Goal: Transaction & Acquisition: Book appointment/travel/reservation

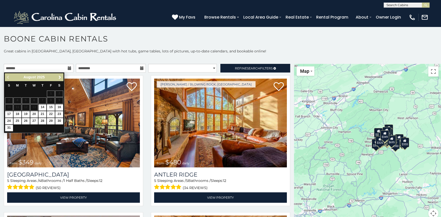
click at [60, 77] on span "Next" at bounding box center [60, 77] width 4 height 4
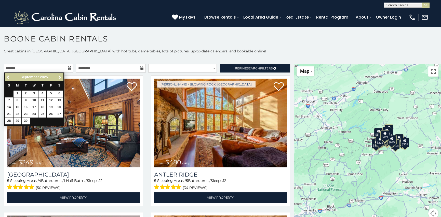
click at [60, 77] on span "Next" at bounding box center [60, 77] width 4 height 4
click at [60, 100] on link "11" at bounding box center [59, 101] width 8 height 6
type input "**********"
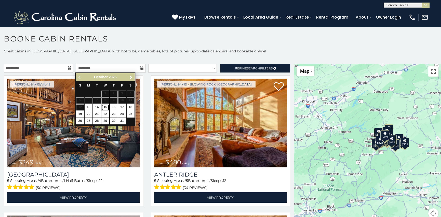
click at [107, 106] on link "15" at bounding box center [105, 107] width 8 height 6
type input "**********"
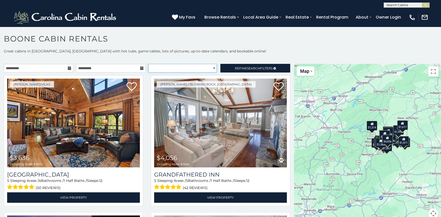
click at [211, 67] on select "**********" at bounding box center [182, 68] width 69 height 9
select select "*********"
click at [148, 64] on select "**********" at bounding box center [182, 68] width 69 height 9
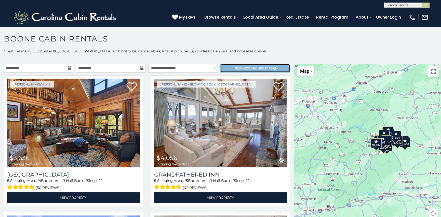
click at [251, 68] on span "Search" at bounding box center [253, 69] width 13 height 4
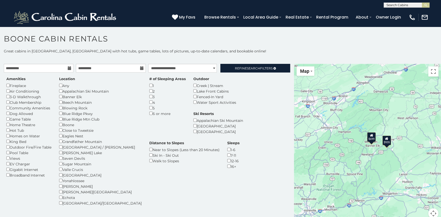
click at [143, 144] on div "Amenities Fireplace Air Conditioning 3-D Walkthrough Club Membership Community …" at bounding box center [147, 144] width 289 height 136
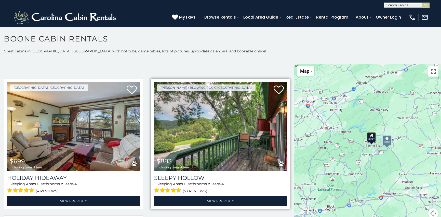
scroll to position [153, 0]
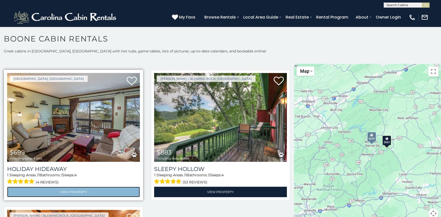
click at [74, 192] on link "View Property" at bounding box center [73, 192] width 133 height 10
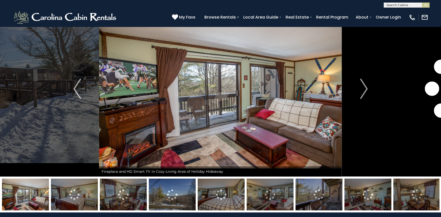
scroll to position [51, 0]
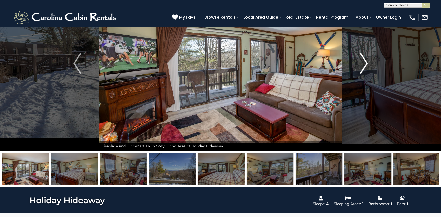
click at [363, 62] on img "Next" at bounding box center [364, 63] width 8 height 20
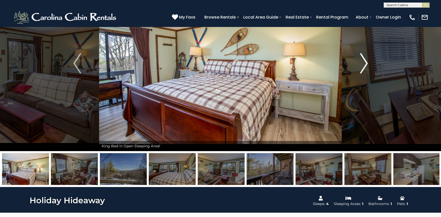
click at [363, 62] on img "Next" at bounding box center [364, 63] width 8 height 20
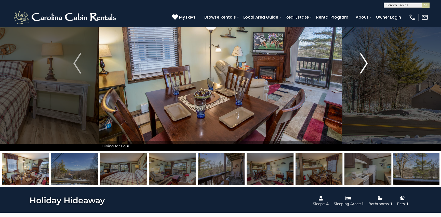
click at [363, 62] on img "Next" at bounding box center [364, 63] width 8 height 20
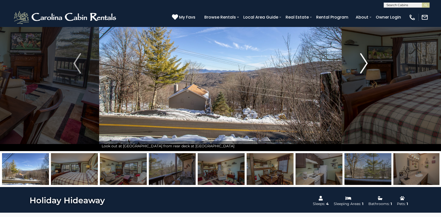
click at [363, 62] on img "Next" at bounding box center [364, 63] width 8 height 20
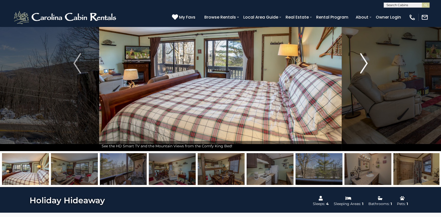
click at [363, 62] on img "Next" at bounding box center [364, 63] width 8 height 20
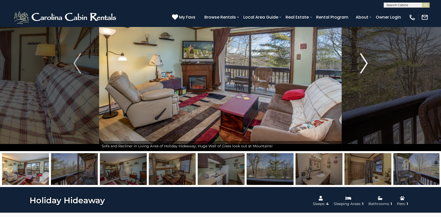
click at [363, 63] on img "Next" at bounding box center [364, 63] width 8 height 20
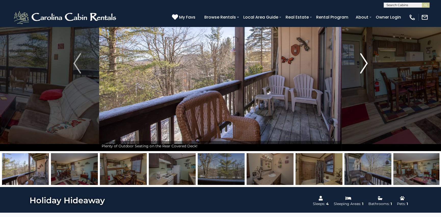
click at [363, 63] on img "Next" at bounding box center [364, 63] width 8 height 20
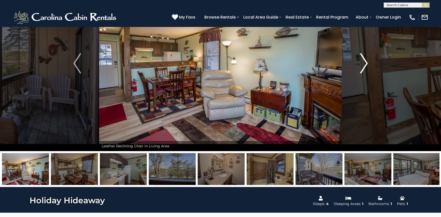
click at [363, 63] on img "Next" at bounding box center [364, 63] width 8 height 20
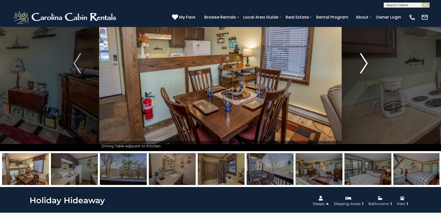
click at [363, 63] on img "Next" at bounding box center [364, 63] width 8 height 20
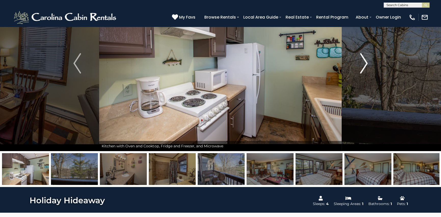
click at [363, 62] on img "Next" at bounding box center [364, 63] width 8 height 20
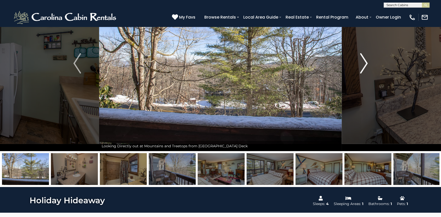
click at [362, 62] on img "Next" at bounding box center [364, 63] width 8 height 20
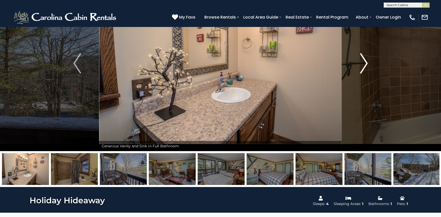
click at [362, 62] on img "Next" at bounding box center [364, 63] width 8 height 20
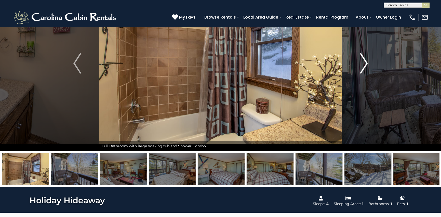
click at [362, 62] on img "Next" at bounding box center [364, 63] width 8 height 20
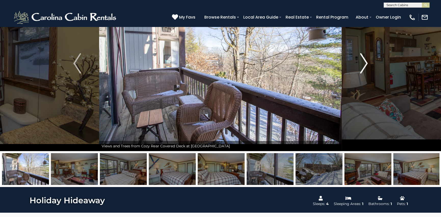
click at [362, 62] on img "Next" at bounding box center [364, 63] width 8 height 20
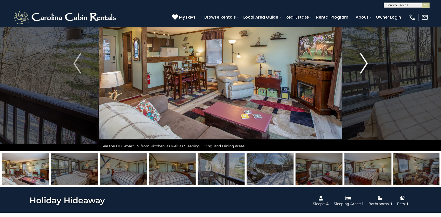
click at [362, 62] on img "Next" at bounding box center [364, 63] width 8 height 20
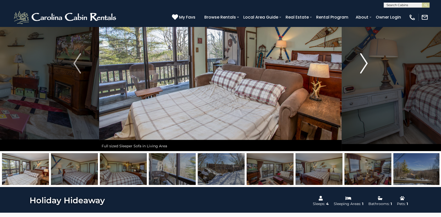
click at [362, 62] on img "Next" at bounding box center [364, 63] width 8 height 20
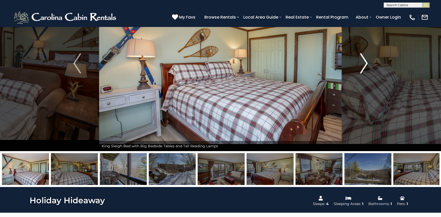
click at [362, 62] on img "Next" at bounding box center [364, 63] width 8 height 20
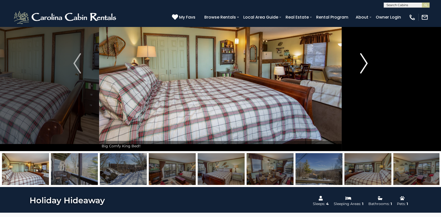
click at [362, 62] on img "Next" at bounding box center [364, 63] width 8 height 20
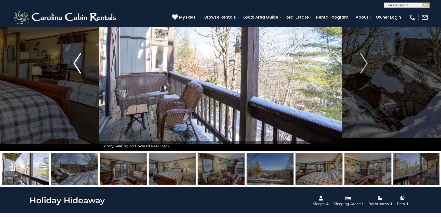
click at [74, 62] on img "Previous" at bounding box center [77, 63] width 8 height 20
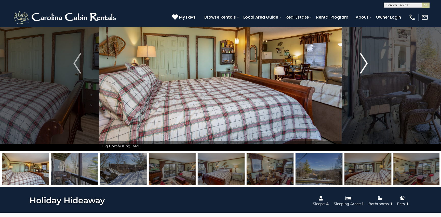
click at [364, 58] on img "Next" at bounding box center [364, 63] width 8 height 20
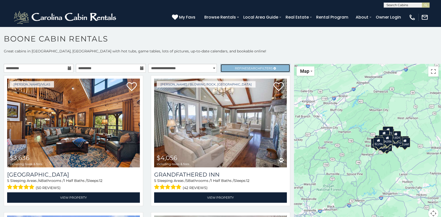
click at [247, 68] on span "Search" at bounding box center [253, 69] width 13 height 4
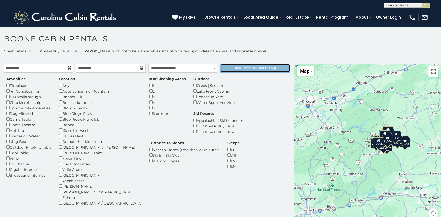
click at [247, 68] on span "Search" at bounding box center [253, 69] width 13 height 4
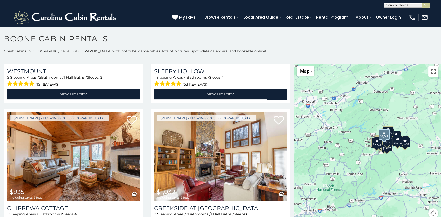
scroll to position [1758, 0]
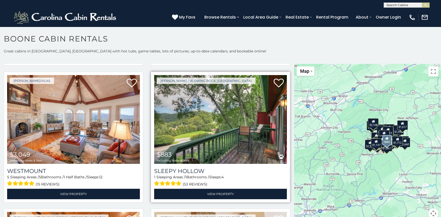
scroll to position [1628, 0]
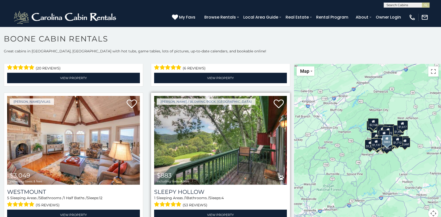
click at [212, 137] on img at bounding box center [220, 140] width 133 height 89
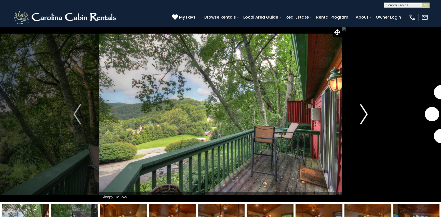
click at [366, 115] on img "Next" at bounding box center [364, 114] width 8 height 20
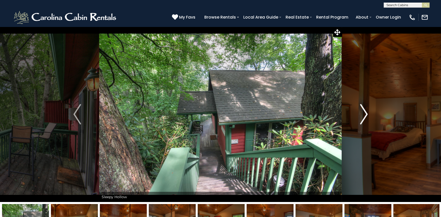
click at [366, 115] on img "Next" at bounding box center [364, 114] width 8 height 20
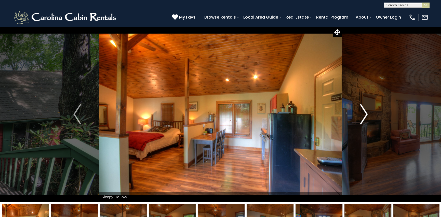
click at [366, 115] on img "Next" at bounding box center [364, 114] width 8 height 20
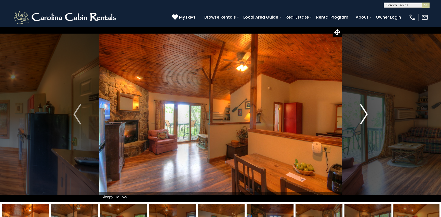
click at [366, 115] on img "Next" at bounding box center [364, 114] width 8 height 20
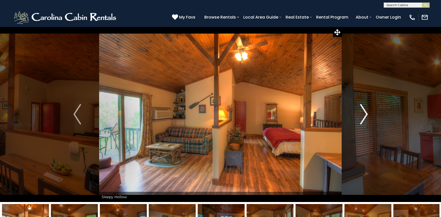
click at [366, 115] on img "Next" at bounding box center [364, 114] width 8 height 20
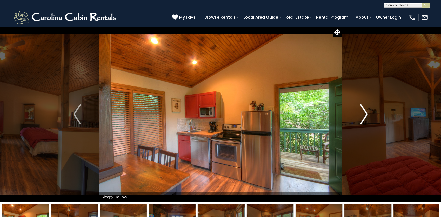
click at [366, 115] on img "Next" at bounding box center [364, 114] width 8 height 20
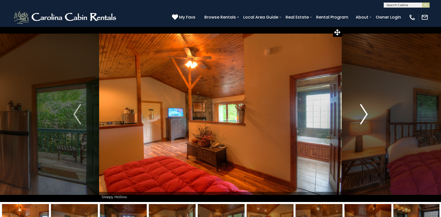
click at [366, 115] on img "Next" at bounding box center [364, 114] width 8 height 20
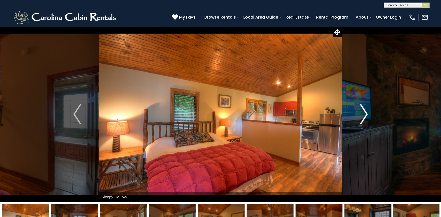
click at [366, 115] on img "Next" at bounding box center [364, 114] width 8 height 20
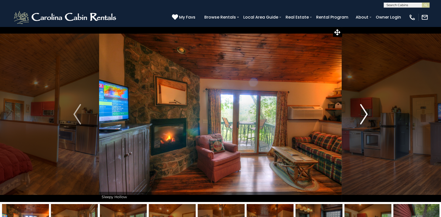
click at [366, 115] on img "Next" at bounding box center [364, 114] width 8 height 20
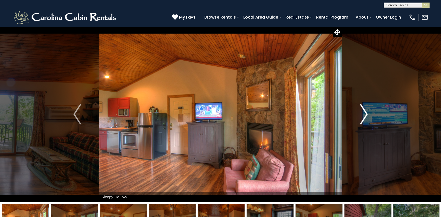
click at [366, 115] on img "Next" at bounding box center [364, 114] width 8 height 20
